Goal: Task Accomplishment & Management: Manage account settings

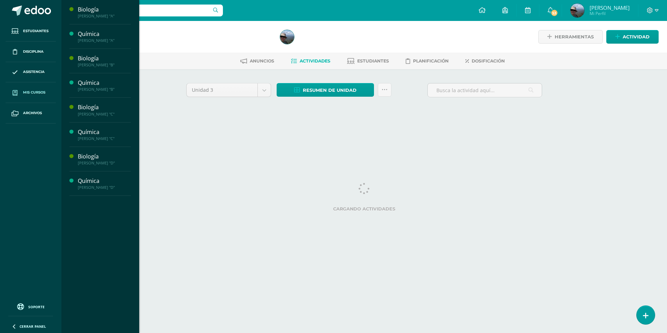
click at [42, 94] on span "Mis cursos" at bounding box center [34, 93] width 22 height 6
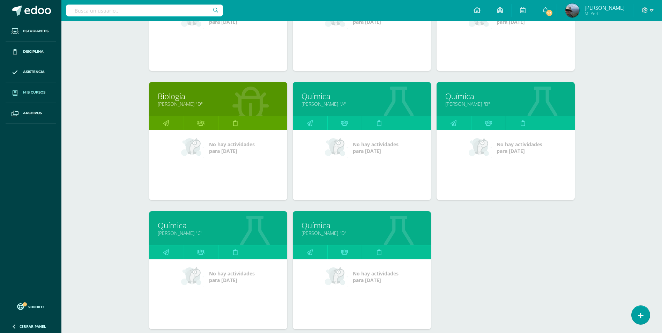
scroll to position [231, 0]
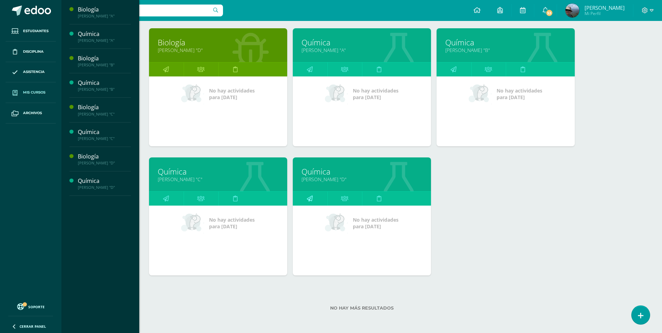
click at [312, 200] on icon at bounding box center [310, 199] width 6 height 14
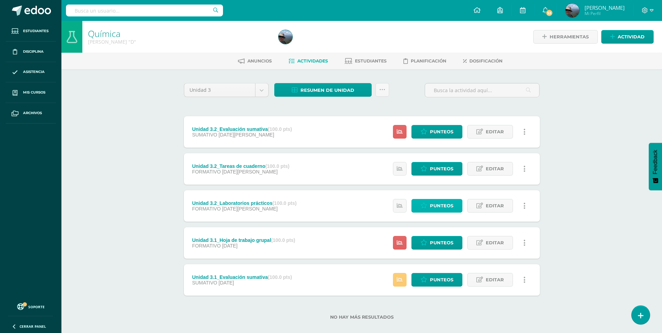
click at [436, 208] on span "Punteos" at bounding box center [441, 205] width 23 height 13
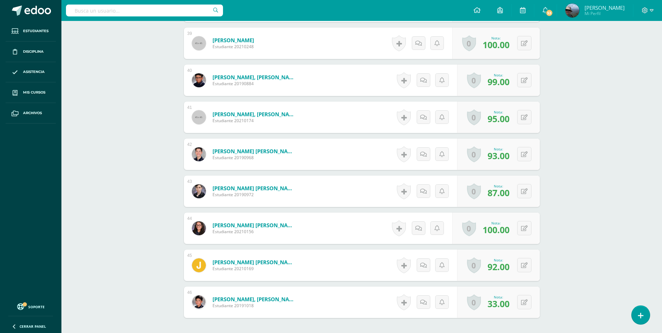
scroll to position [1686, 0]
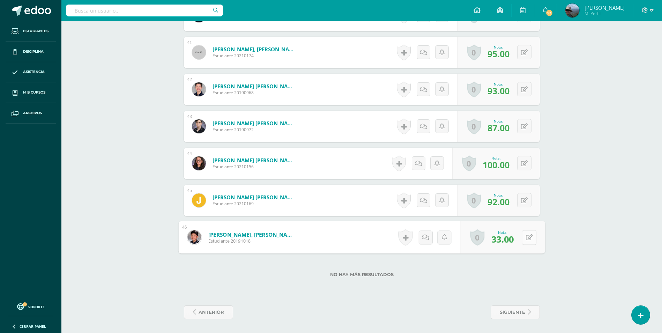
click at [524, 236] on button at bounding box center [529, 237] width 15 height 15
type input "67"
click at [513, 243] on icon at bounding box center [511, 240] width 6 height 6
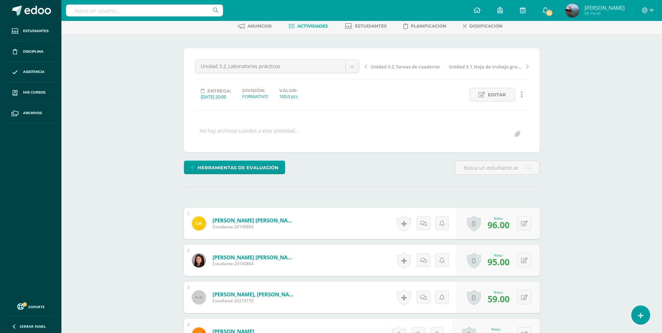
scroll to position [0, 0]
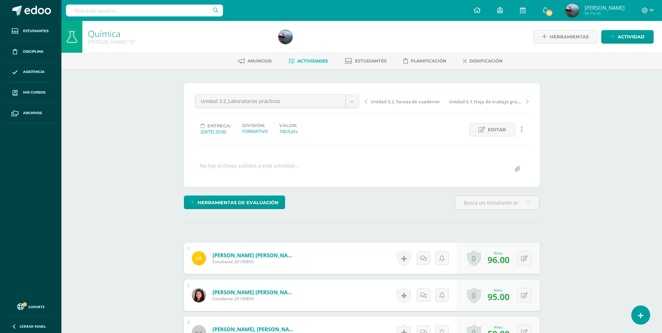
click at [310, 62] on span "Actividades" at bounding box center [312, 60] width 31 height 5
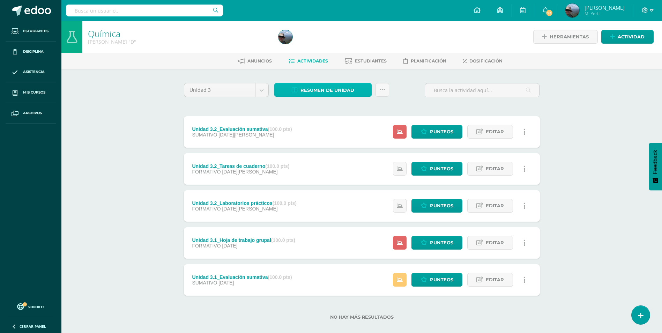
click at [333, 91] on span "Resumen de unidad" at bounding box center [328, 90] width 54 height 13
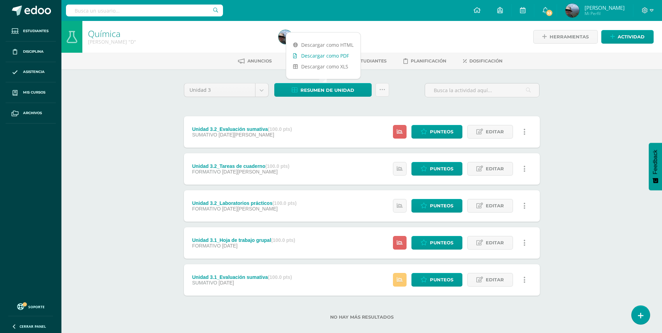
click at [333, 57] on link "Descargar como PDF" at bounding box center [323, 55] width 74 height 11
click at [376, 58] on link "Estudiantes" at bounding box center [366, 60] width 42 height 11
